Goal: Transaction & Acquisition: Purchase product/service

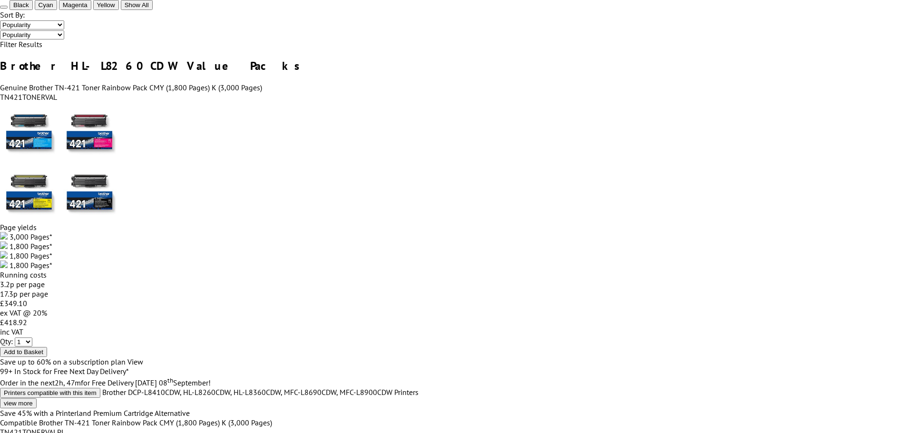
click at [247, 87] on link "Genuine Brother TN-421 Toner Rainbow Pack CMY (1,800 Pages) K (3,000 Pages)" at bounding box center [131, 88] width 262 height 10
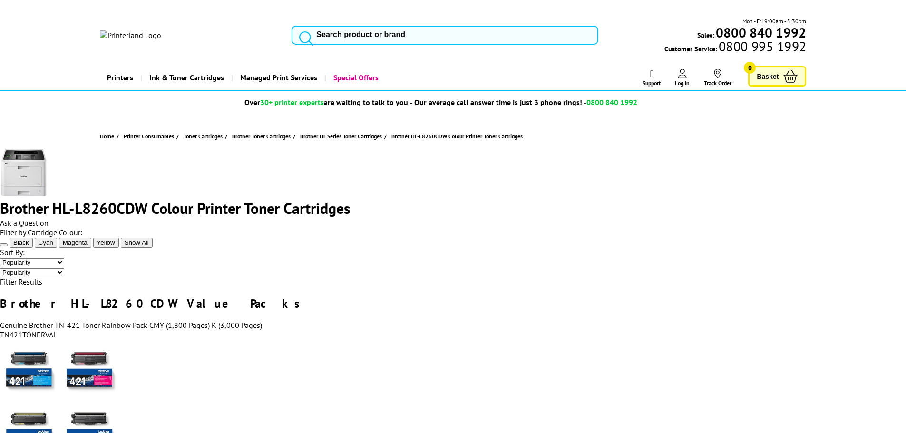
click at [137, 340] on div "TN421TONERVAL" at bounding box center [453, 335] width 906 height 10
drag, startPoint x: 137, startPoint y: 348, endPoint x: 166, endPoint y: 318, distance: 41.4
click at [138, 340] on div "TN421TONERVAL" at bounding box center [453, 335] width 906 height 10
copy div "TN421TONERVAL"
click at [326, 26] on input "search" at bounding box center [445, 35] width 307 height 19
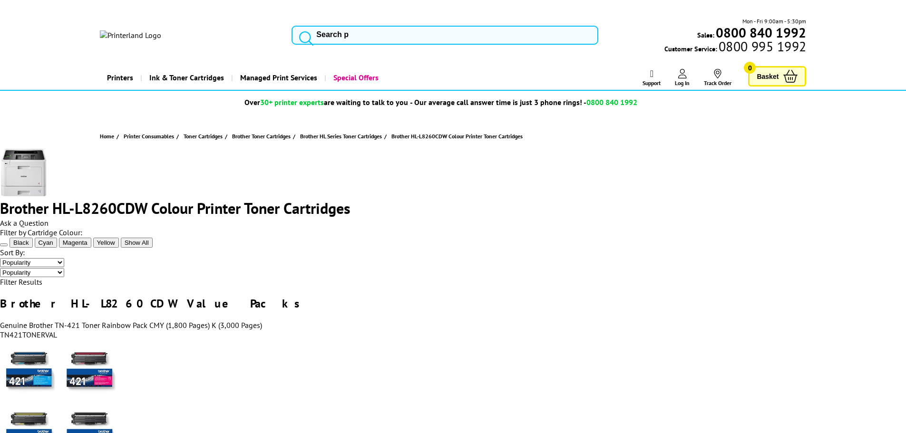
paste input "TN421TONERVAL"
type input "TN421TONERVAL"
click at [161, 30] on img at bounding box center [130, 35] width 61 height 10
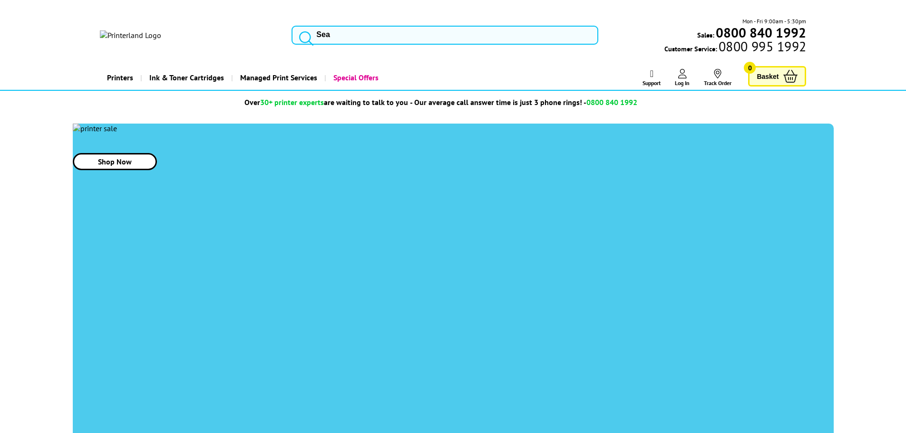
click at [196, 68] on span "Ink & Toner Cartridges" at bounding box center [186, 78] width 75 height 24
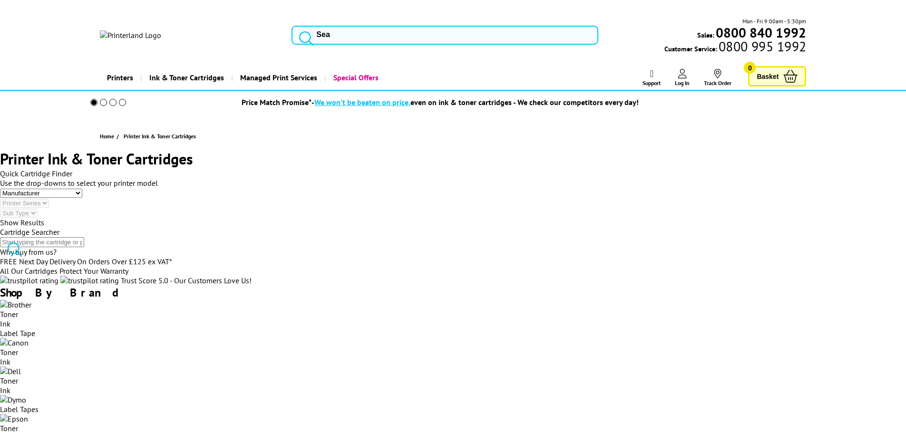
click at [84, 237] on input "search" at bounding box center [42, 242] width 84 height 10
paste input "TN421TONERVAL"
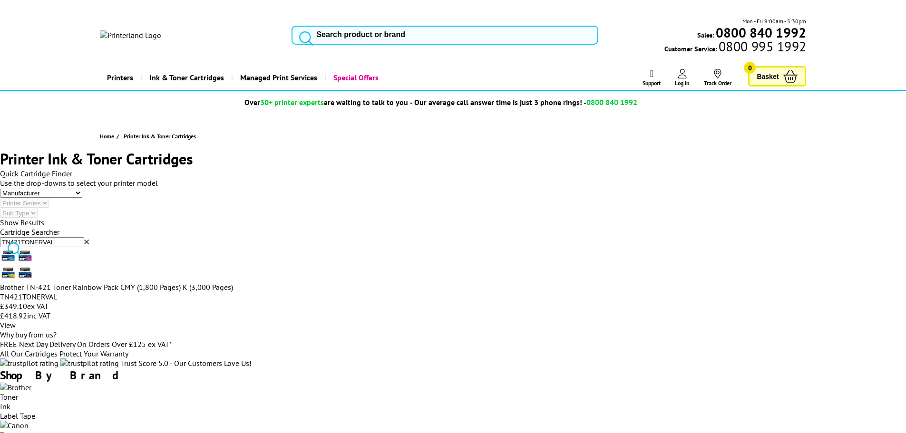
type input "TN421TONERVAL"
click at [328, 27] on input "search" at bounding box center [445, 35] width 307 height 19
type input "l8690"
drag, startPoint x: 382, startPoint y: 267, endPoint x: 310, endPoint y: 271, distance: 71.4
click at [0, 0] on span "Brother MFC- L8690 CDW" at bounding box center [0, 0] width 0 height 0
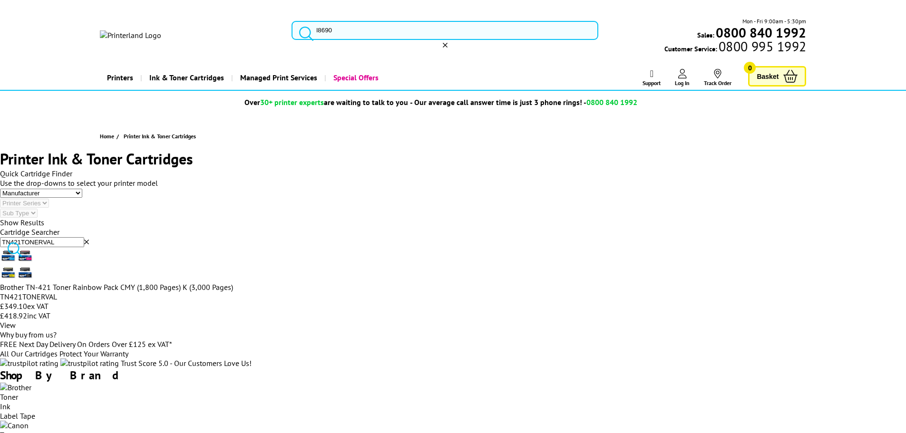
copy link "MFC- L8690 CDW"
drag, startPoint x: 317, startPoint y: 75, endPoint x: 309, endPoint y: 75, distance: 8.1
click at [0, 0] on span "Brother MFC- L8690 CDW Toner Cartridges" at bounding box center [0, 0] width 0 height 0
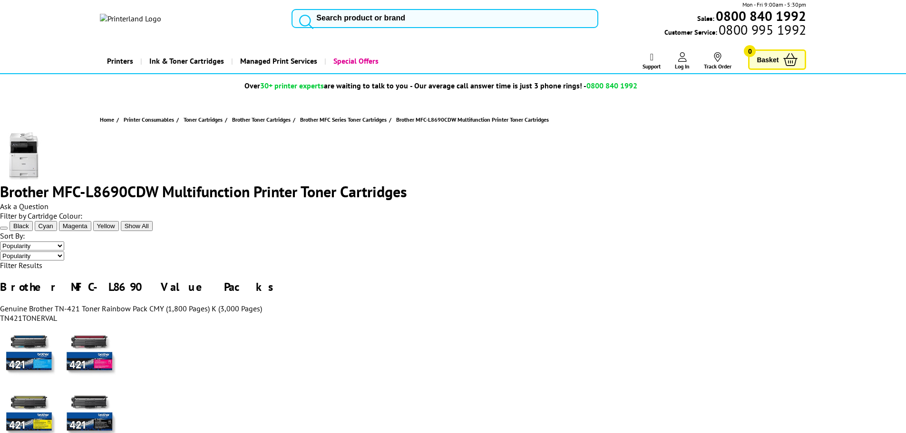
scroll to position [190, 0]
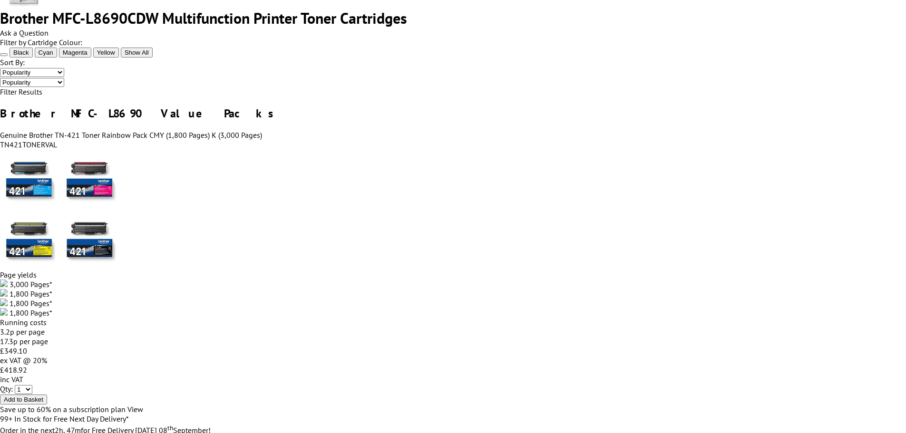
click at [47, 395] on button "Add to Basket" at bounding box center [23, 400] width 47 height 10
click at [0, 0] on span "Add to Basket" at bounding box center [0, 0] width 0 height 0
click at [785, 14] on div "Product added to basket Go to Basket Page" at bounding box center [780, 10] width 143 height 10
click at [0, 0] on div "Added to Basket Save 45% with a Printerland Premium Cartridge Alternative Save …" at bounding box center [0, 0] width 0 height 0
click at [0, 0] on icon "close modal" at bounding box center [0, 0] width 0 height 0
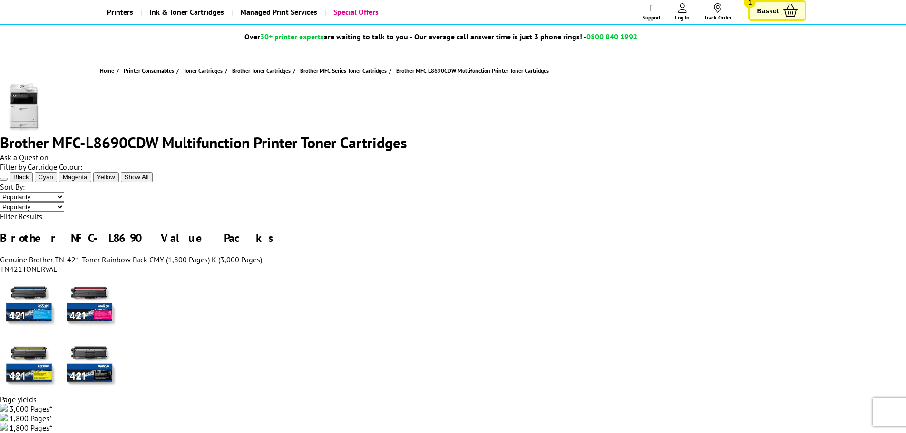
scroll to position [0, 0]
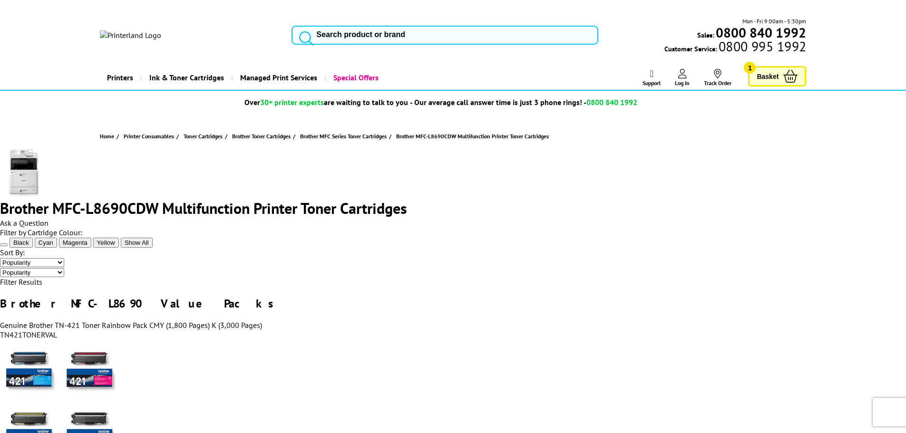
click at [158, 66] on span "Ink & Toner Cartridges" at bounding box center [186, 78] width 75 height 24
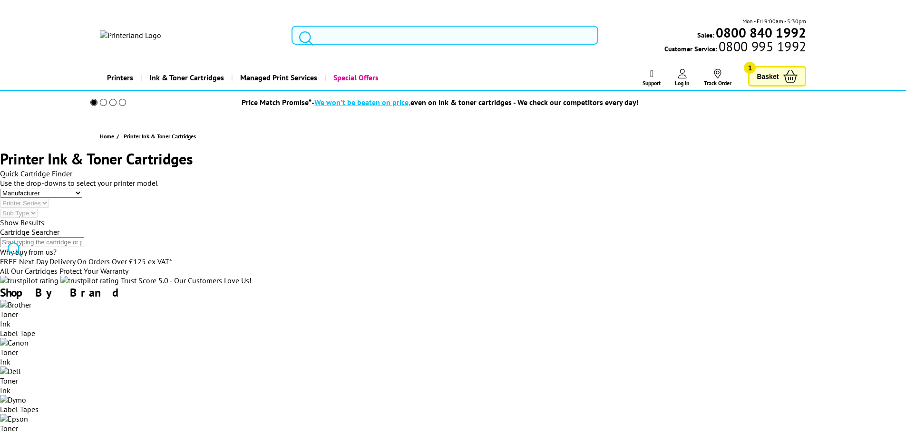
click at [84, 237] on input "search" at bounding box center [42, 242] width 84 height 10
paste input "MFC-L8690CDW"
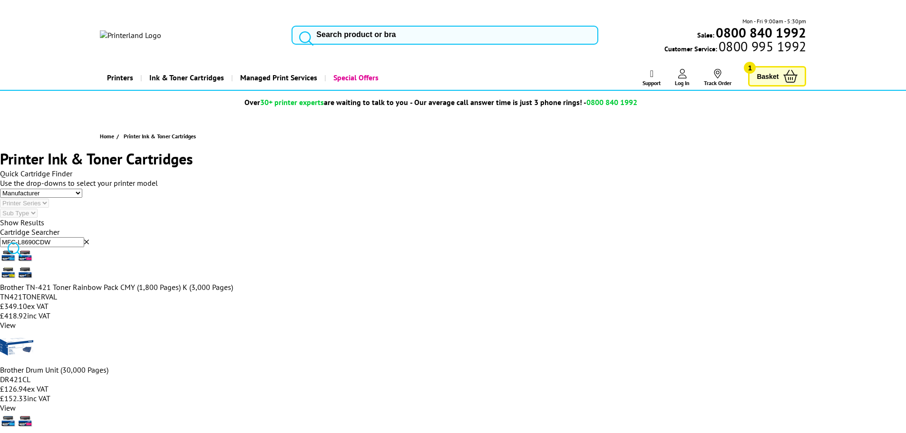
type input "MFC-L8690CDW"
click at [327, 29] on input "search" at bounding box center [445, 35] width 307 height 19
type input "compatible"
click at [0, 0] on input "CONSUMABLE 1,238" at bounding box center [0, 0] width 0 height 0
checkbox input "true"
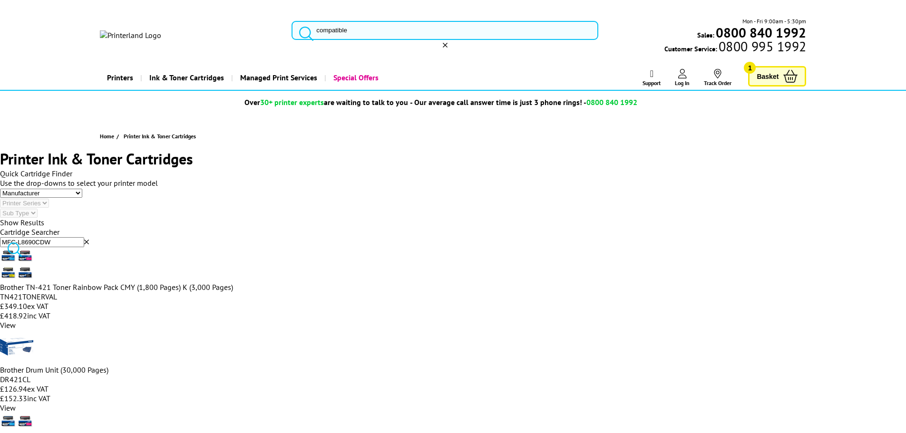
click at [161, 30] on img at bounding box center [130, 35] width 61 height 10
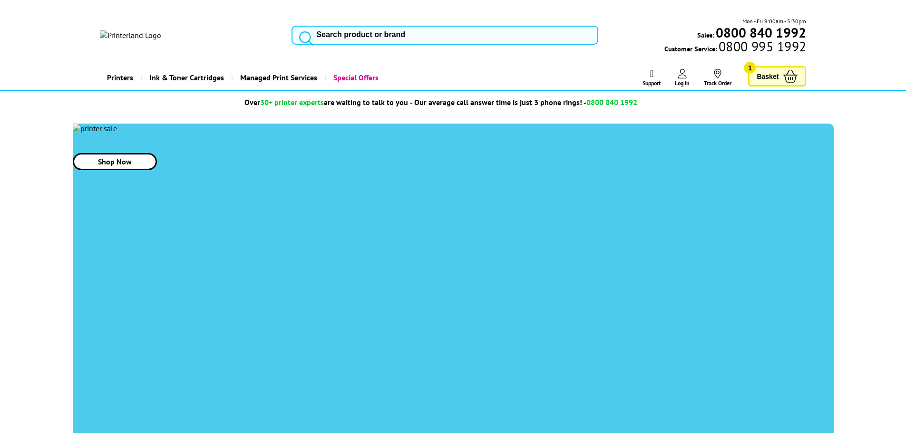
click at [347, 29] on input "search" at bounding box center [445, 35] width 307 height 19
type input "mfc-l5500"
click at [0, 0] on span "Brother MFC-L5700 DN Toner Cartridges" at bounding box center [0, 0] width 0 height 0
click at [0, 0] on img at bounding box center [0, 0] width 0 height 0
click at [448, 40] on button "reset" at bounding box center [445, 45] width 5 height 10
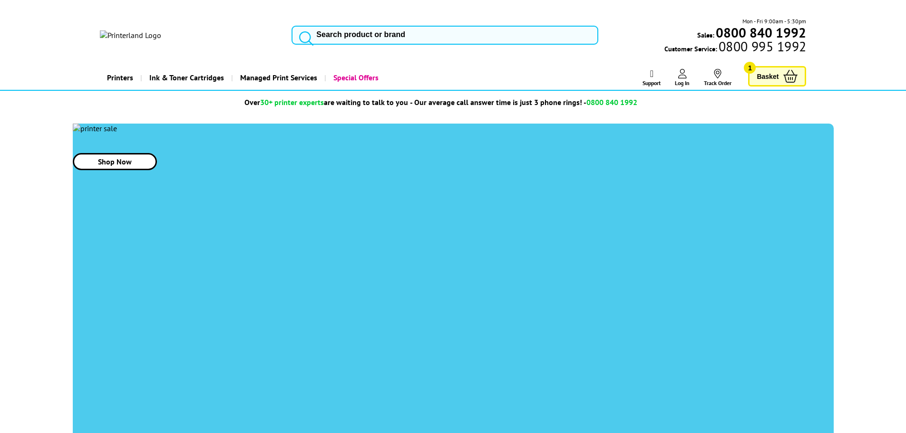
click at [688, 69] on link "Log In" at bounding box center [682, 78] width 15 height 18
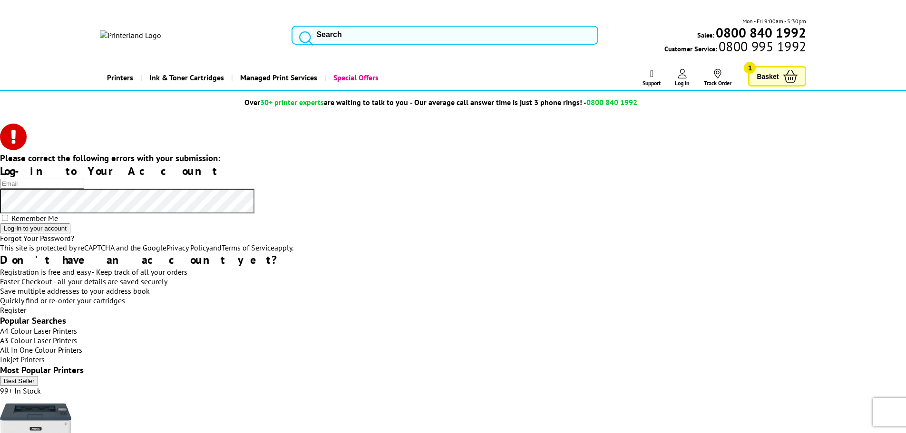
click at [84, 179] on input "email" at bounding box center [42, 184] width 84 height 10
type input "[EMAIL_ADDRESS][DOMAIN_NAME]"
click at [77, 187] on div "**********" at bounding box center [453, 240] width 906 height 152
click at [70, 234] on button "Log-in to your account" at bounding box center [35, 229] width 70 height 10
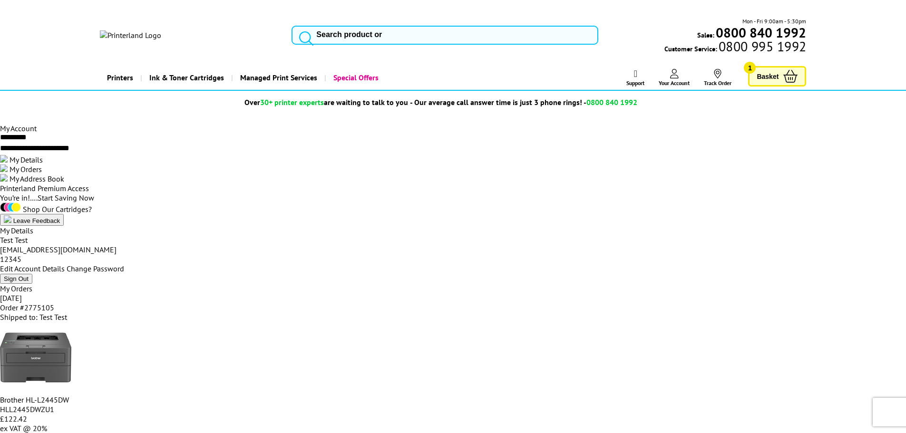
click at [42, 174] on span "My Orders" at bounding box center [26, 170] width 32 height 10
click at [147, 184] on div "My Details My Orders My Address Book" at bounding box center [453, 169] width 906 height 29
click at [43, 165] on span "My Details" at bounding box center [26, 160] width 33 height 10
click at [330, 29] on input "search" at bounding box center [445, 35] width 307 height 19
type input "c405"
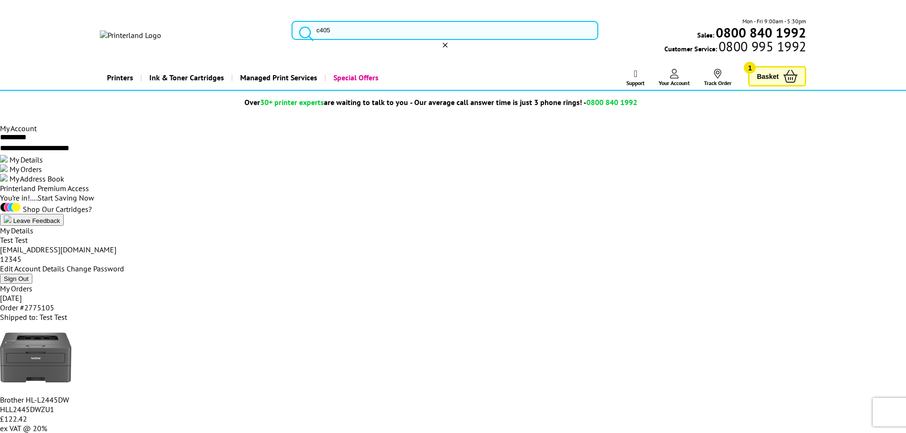
click at [0, 0] on span "Xerox VersaLink C405 Toner Cartridges" at bounding box center [0, 0] width 0 height 0
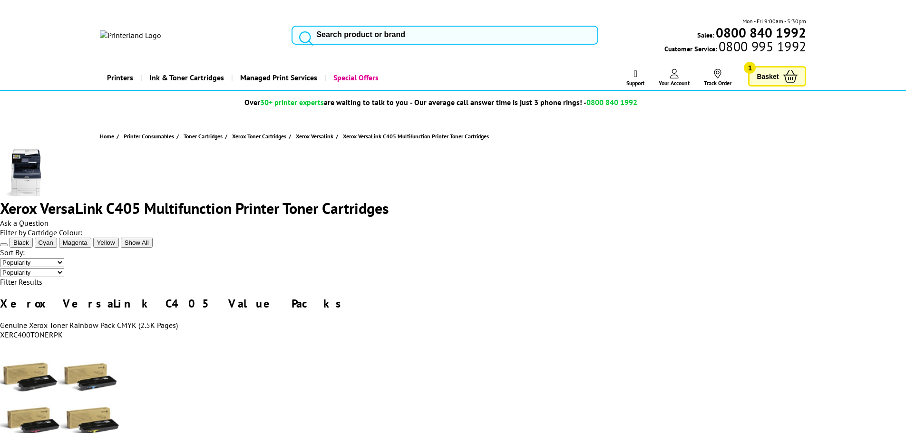
click at [388, 198] on h1 "Xerox VersaLink C405 Multifunction Printer Toner Cartridges" at bounding box center [453, 208] width 906 height 20
copy h1 "C405"
click at [355, 29] on input "search" at bounding box center [445, 35] width 307 height 19
paste input "C405"
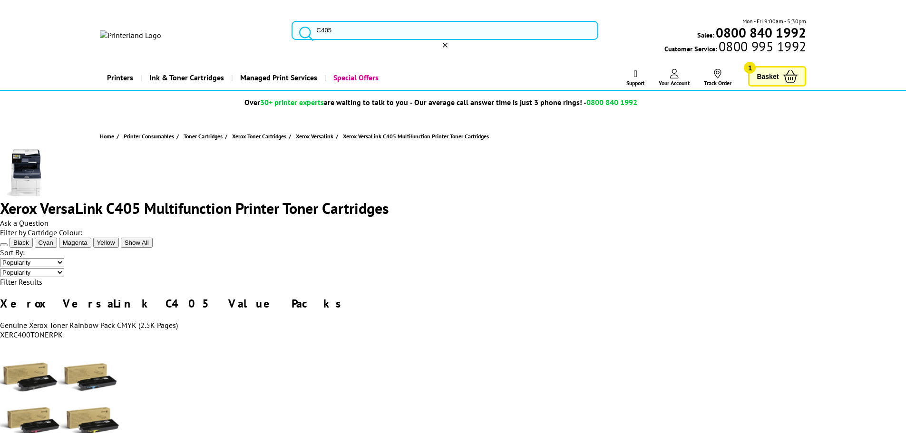
type input "C405"
click at [0, 0] on img at bounding box center [0, 0] width 0 height 0
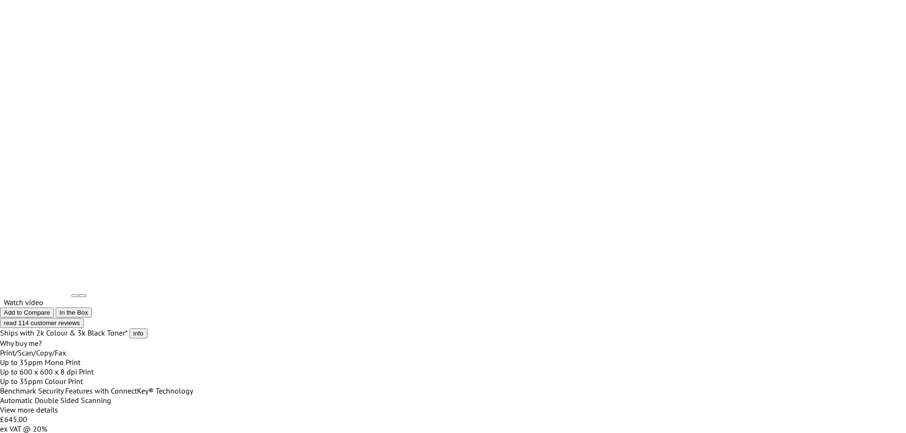
scroll to position [2882, 0]
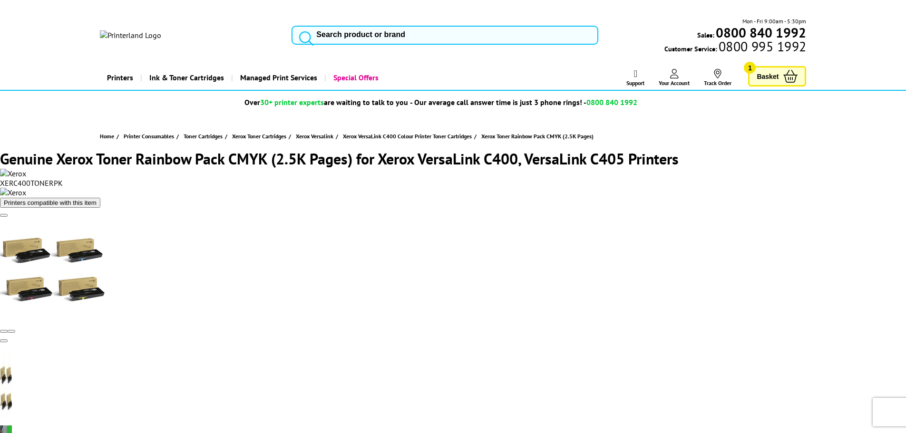
click at [63, 182] on span "XERC400TONERPK" at bounding box center [31, 183] width 63 height 10
drag, startPoint x: 130, startPoint y: 182, endPoint x: 145, endPoint y: 172, distance: 17.8
click at [0, 0] on div "Great service. Unbeatable prices. We've got you covered. At Printerland, we che…" at bounding box center [0, 0] width 0 height 0
copy div "Free"
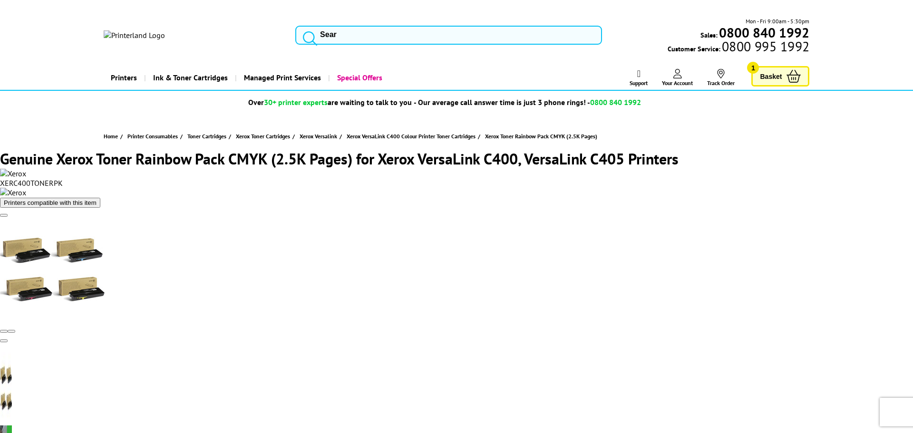
click at [0, 0] on icon "close modal" at bounding box center [0, 0] width 0 height 0
click at [160, 189] on div "Genuine Xerox Toner Rainbow Pack CMYK (2.5K Pages) for Xerox VersaLink C400, Ve…" at bounding box center [453, 178] width 906 height 59
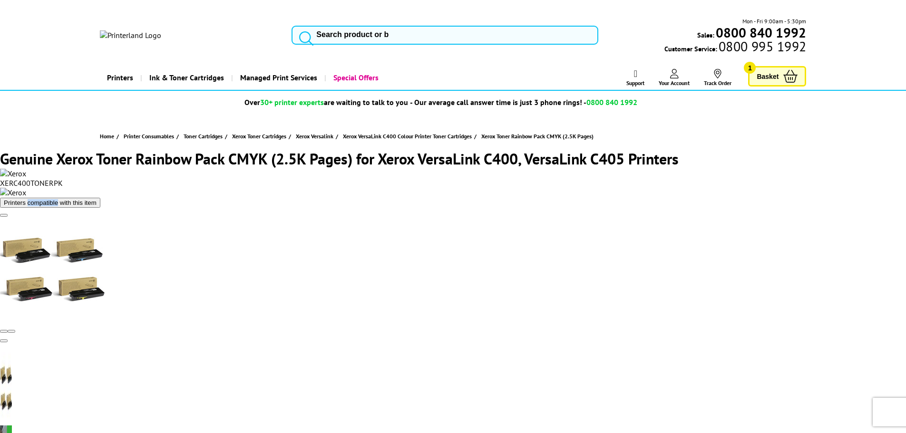
click at [161, 189] on div "Genuine Xerox Toner Rainbow Pack CMYK (2.5K Pages) for Xerox VersaLink C400, Ve…" at bounding box center [453, 178] width 906 height 59
click at [63, 186] on span "XERC400TONERPK" at bounding box center [31, 183] width 63 height 10
drag, startPoint x: 161, startPoint y: 186, endPoint x: 309, endPoint y: 91, distance: 175.4
click at [63, 186] on span "XERC400TONERPK" at bounding box center [31, 183] width 63 height 10
copy span "XERC400TONERPK"
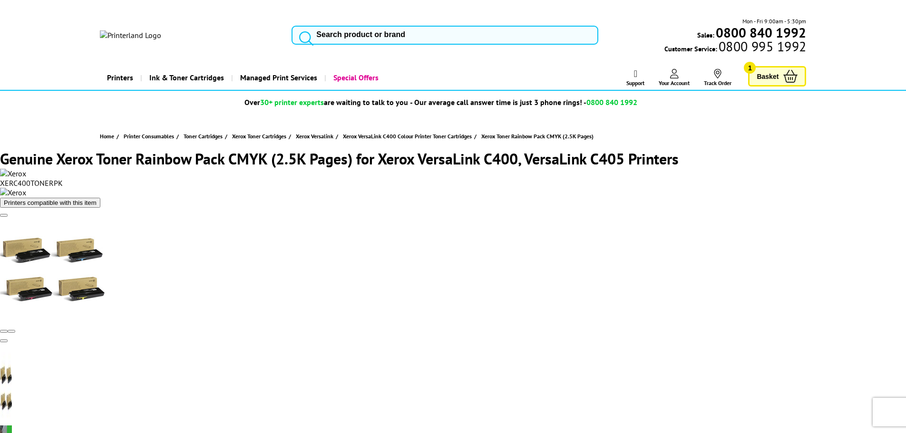
click at [343, 35] on input "search" at bounding box center [445, 35] width 307 height 19
paste input "XERC400TONERPK"
type input "XERC400TONERPK"
click at [141, 30] on img at bounding box center [130, 35] width 61 height 10
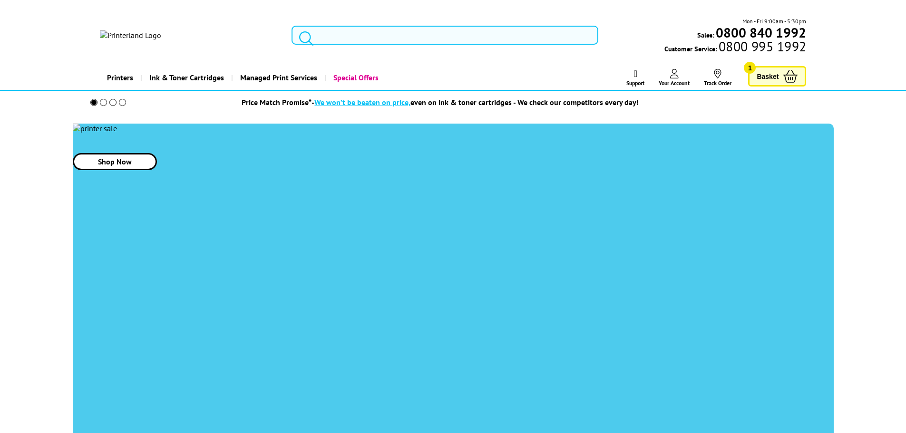
click at [385, 26] on input "search" at bounding box center [445, 35] width 307 height 19
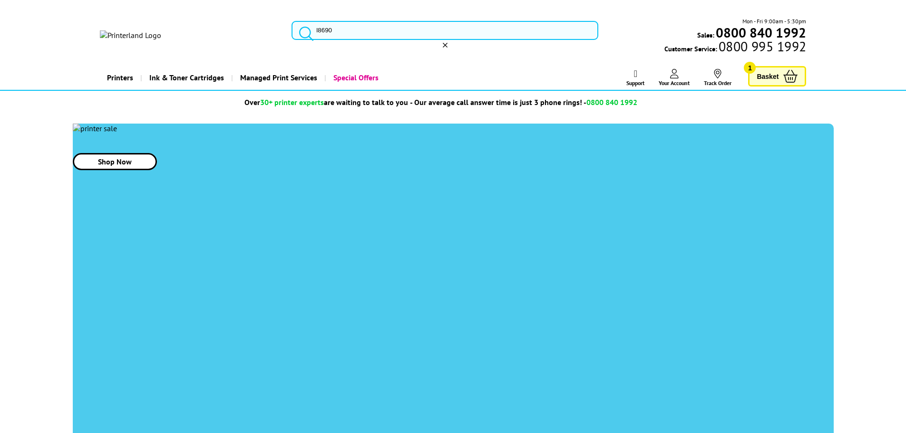
type input "l8690"
click at [0, 0] on span "Brother MFC- L8690 CDW Toner Cartridges" at bounding box center [0, 0] width 0 height 0
drag, startPoint x: 331, startPoint y: 194, endPoint x: 290, endPoint y: 13, distance: 185.3
click at [0, 0] on img at bounding box center [0, 0] width 0 height 0
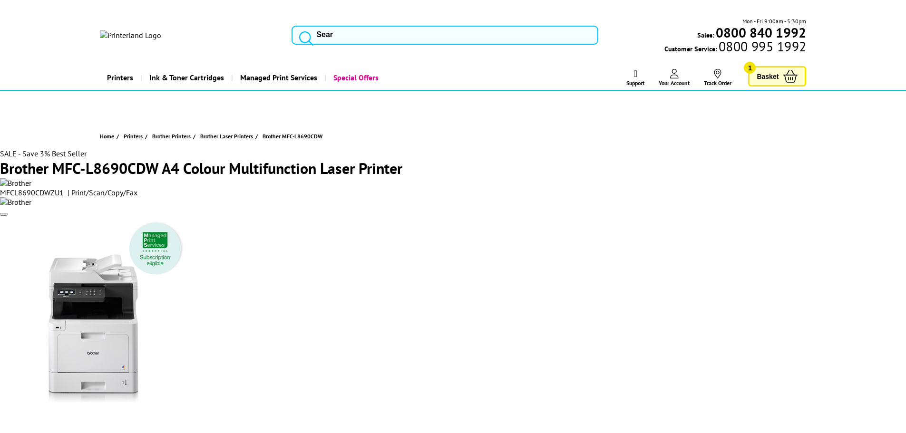
drag, startPoint x: 834, startPoint y: 165, endPoint x: 772, endPoint y: 147, distance: 64.9
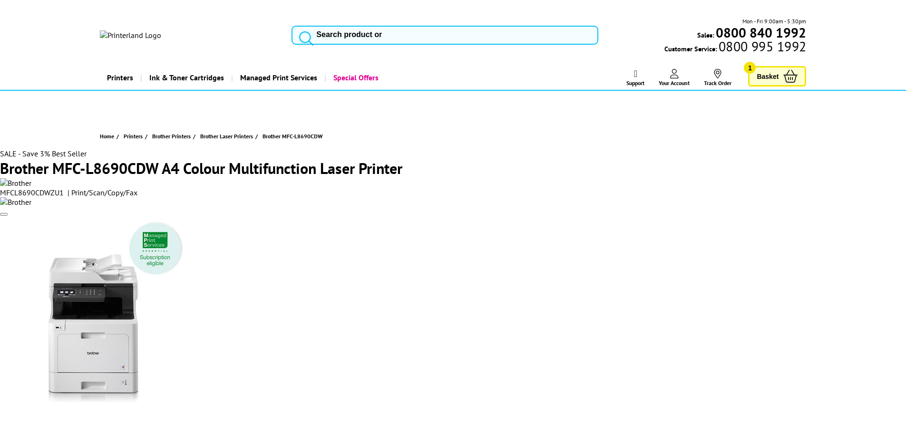
click at [161, 30] on img at bounding box center [130, 35] width 61 height 10
